Goal: Navigation & Orientation: Understand site structure

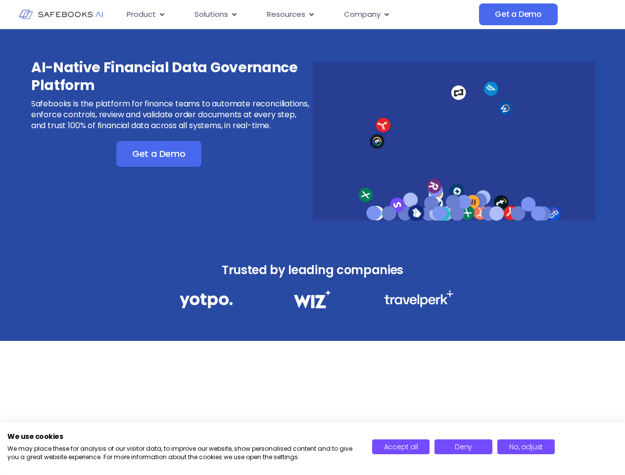
click at [312, 237] on div "AI-Native Financial Data Governance Platform Safebooks is the platform for fina…" at bounding box center [312, 134] width 625 height 211
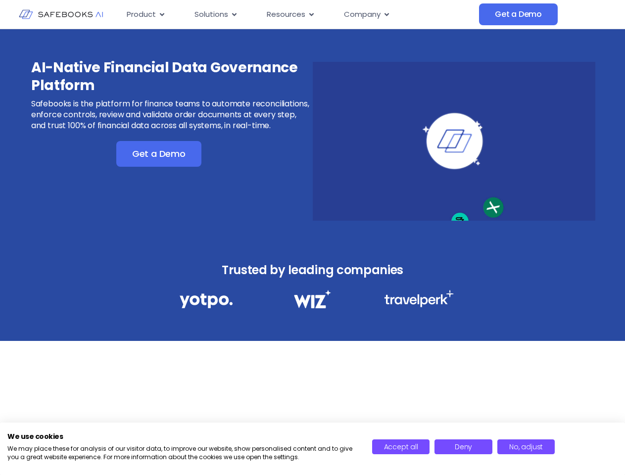
click at [161, 14] on icon "Menu" at bounding box center [162, 14] width 4 height 3
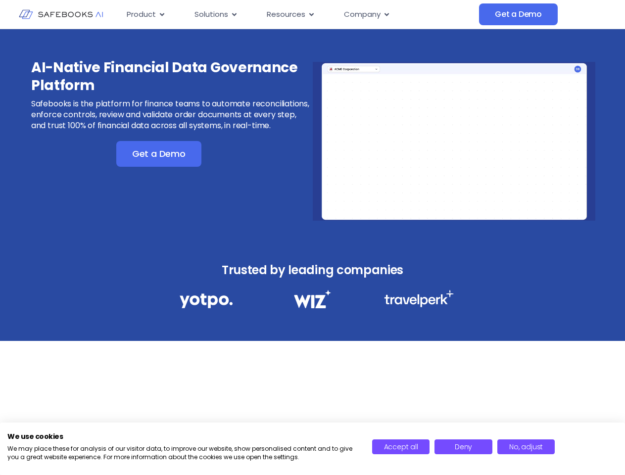
click at [233, 14] on icon "Menu" at bounding box center [234, 14] width 4 height 3
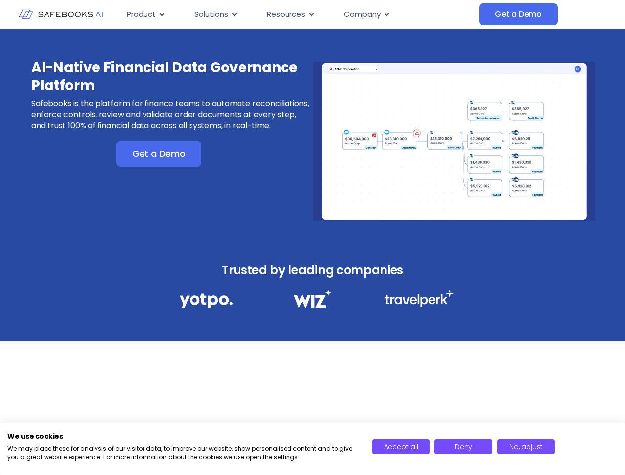
click at [310, 14] on icon "Menu" at bounding box center [311, 14] width 4 height 3
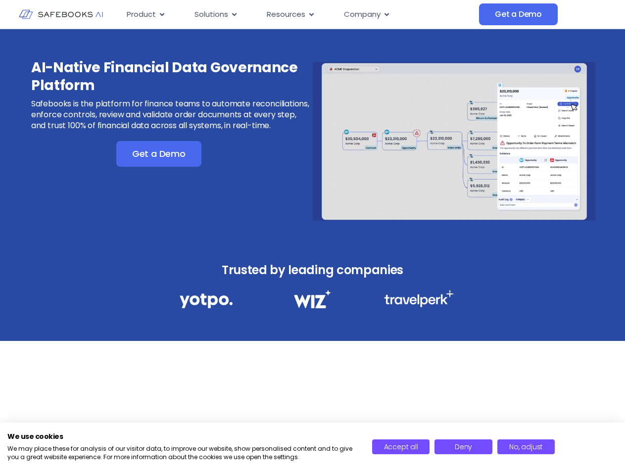
click at [386, 14] on icon "Menu" at bounding box center [386, 14] width 4 height 3
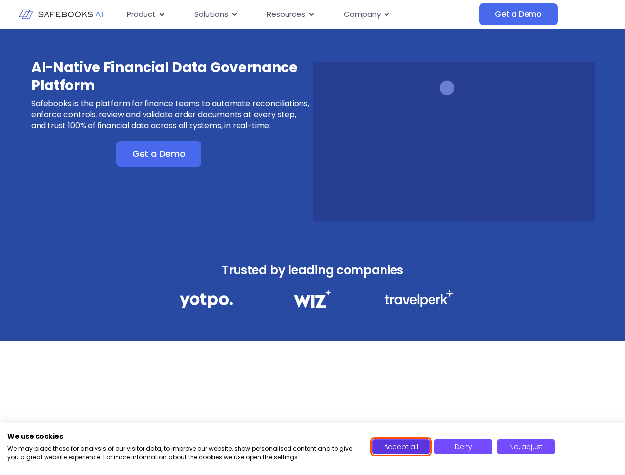
click at [401, 447] on span "Accept all" at bounding box center [401, 447] width 34 height 10
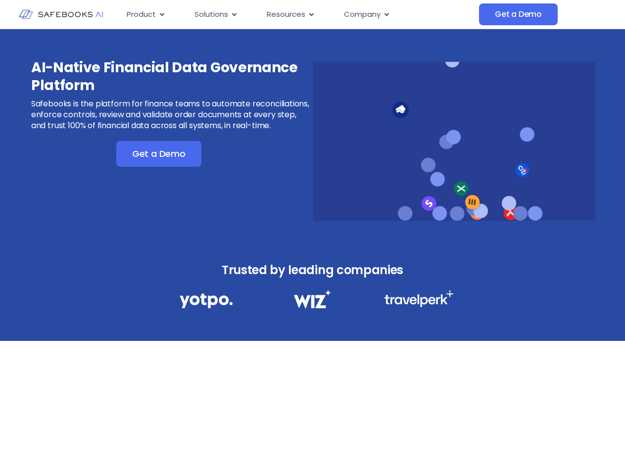
click at [463, 447] on div "AI-Native Financial Data Governance Platform Safebooks is the platform for fina…" at bounding box center [312, 240] width 625 height 423
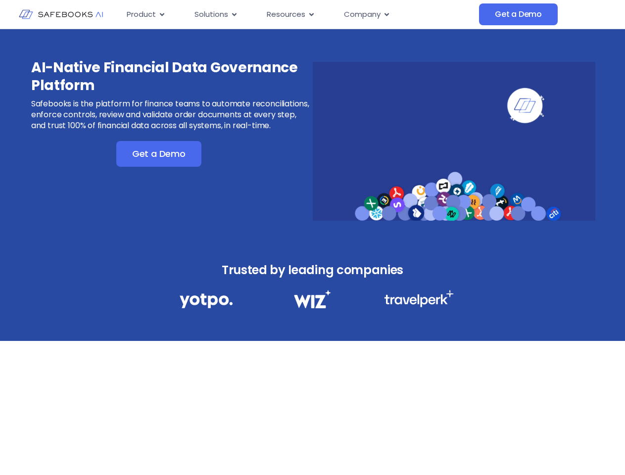
click at [526, 447] on div "AI-Native Financial Data Governance Platform Safebooks is the platform for fina…" at bounding box center [312, 240] width 625 height 423
